Goal: Task Accomplishment & Management: Use online tool/utility

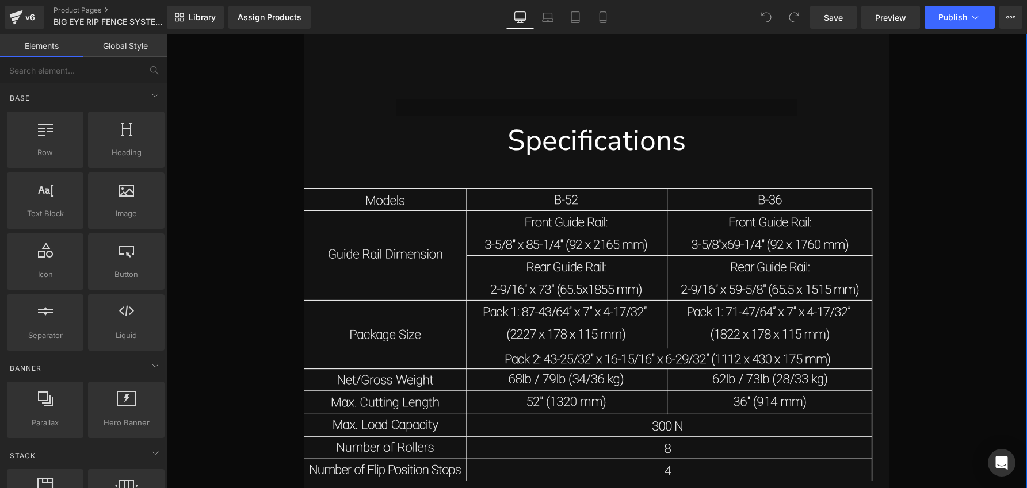
scroll to position [18641, 0]
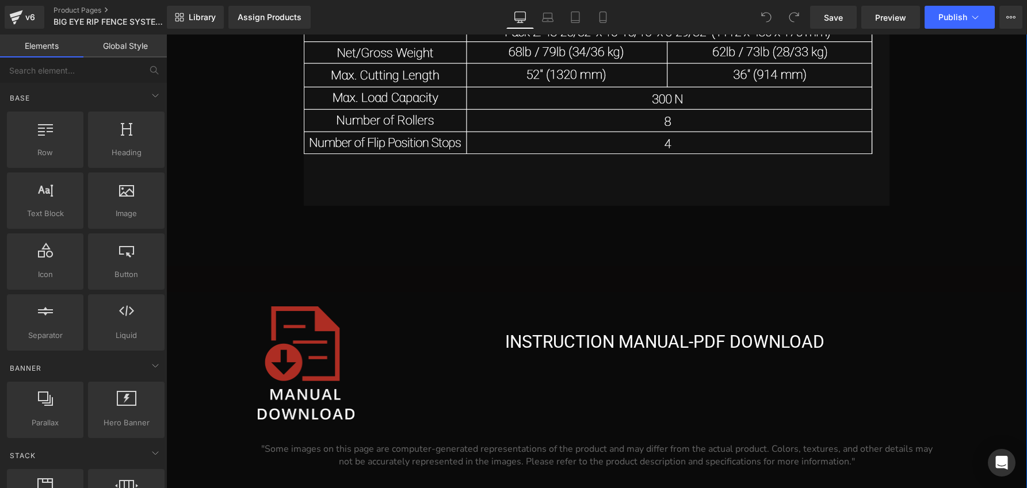
click at [587, 232] on hr at bounding box center [596, 246] width 861 height 29
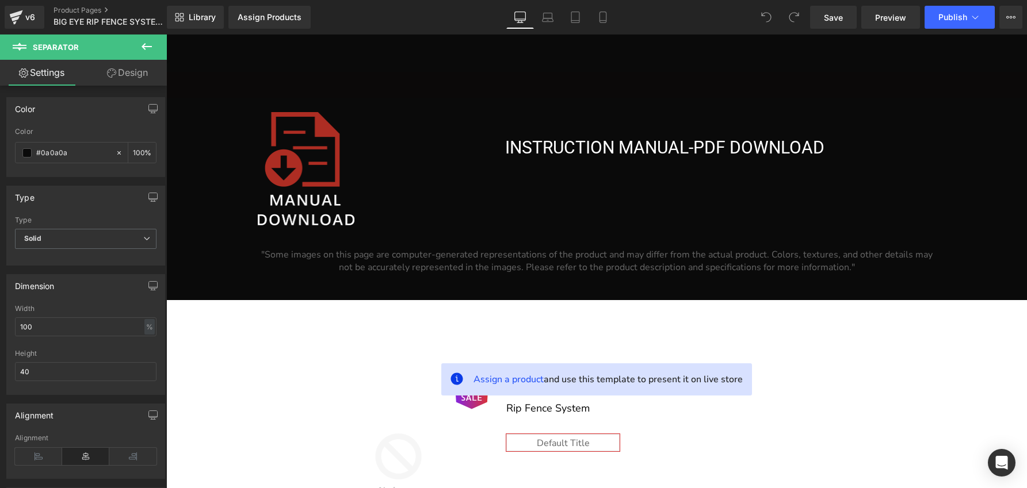
scroll to position [19070, 0]
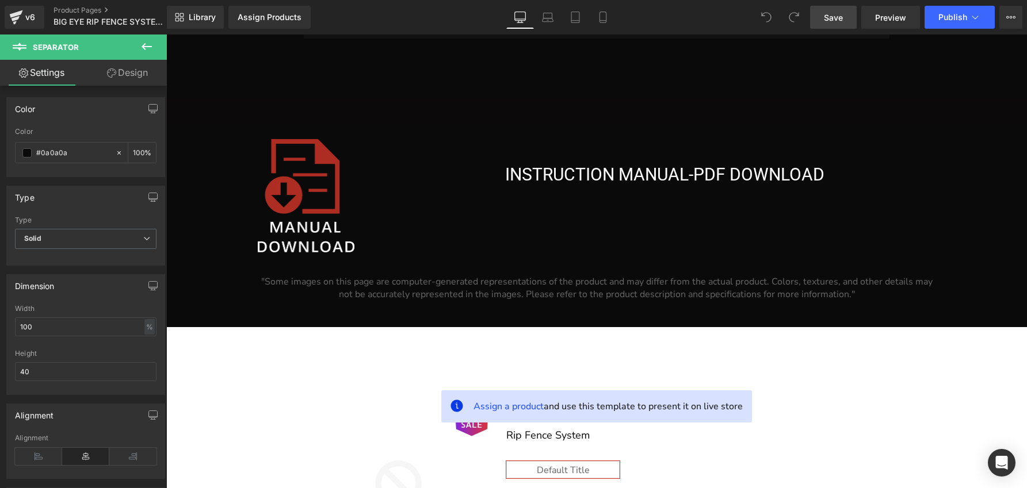
click at [832, 14] on span "Save" at bounding box center [833, 18] width 19 height 12
